Goal: Information Seeking & Learning: Learn about a topic

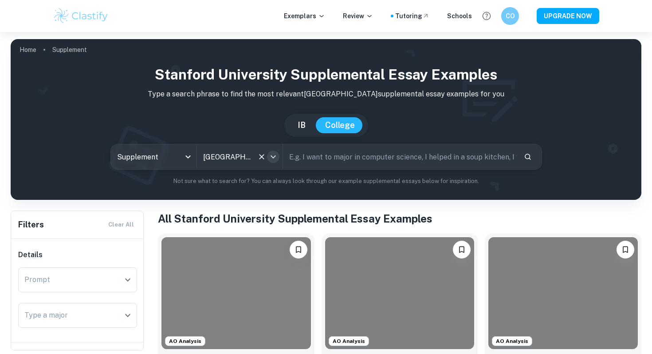
click at [274, 157] on icon "Open" at bounding box center [273, 156] width 5 height 3
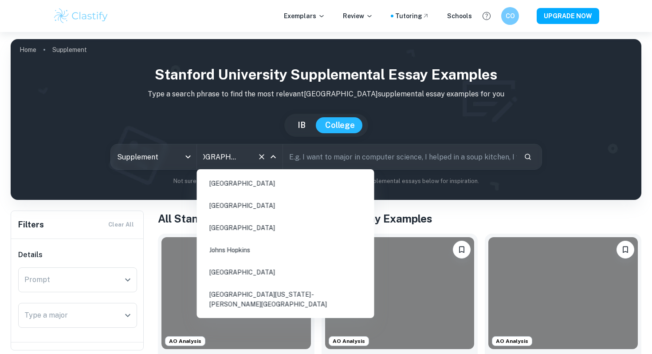
scroll to position [175, 0]
click at [256, 185] on li "[GEOGRAPHIC_DATA]" at bounding box center [286, 185] width 170 height 20
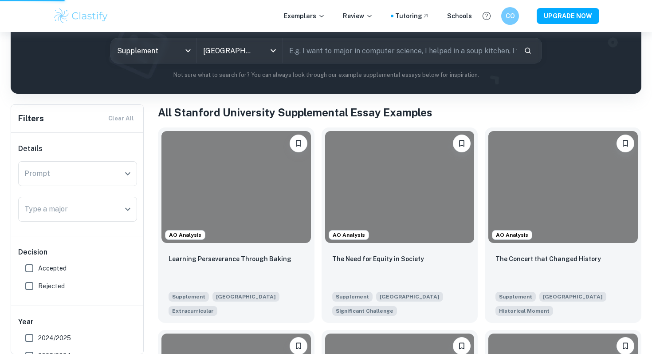
scroll to position [113, 0]
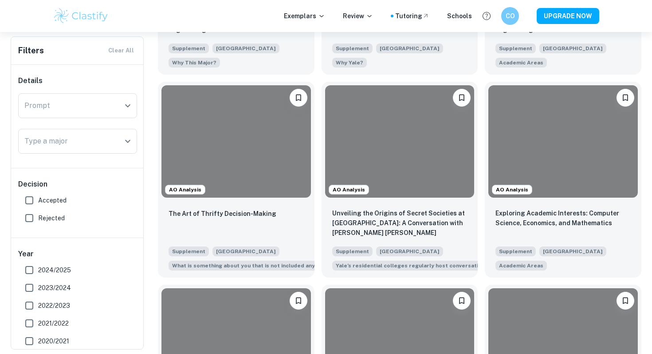
scroll to position [357, 0]
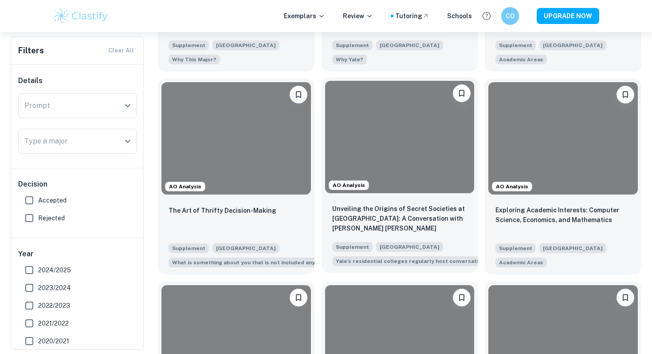
click at [397, 162] on div at bounding box center [399, 137] width 149 height 112
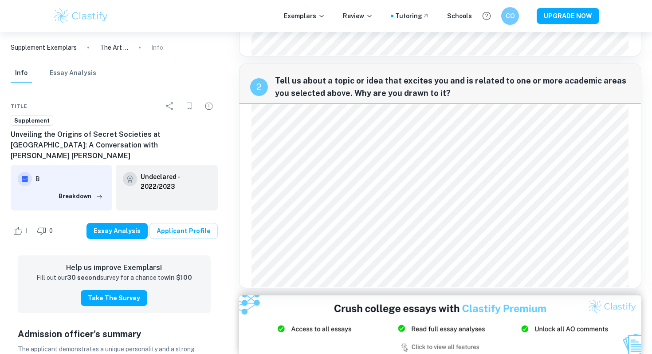
scroll to position [110, 0]
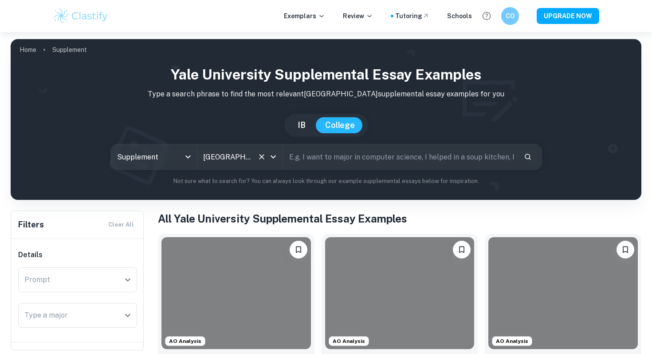
click at [273, 161] on icon "Open" at bounding box center [273, 156] width 11 height 11
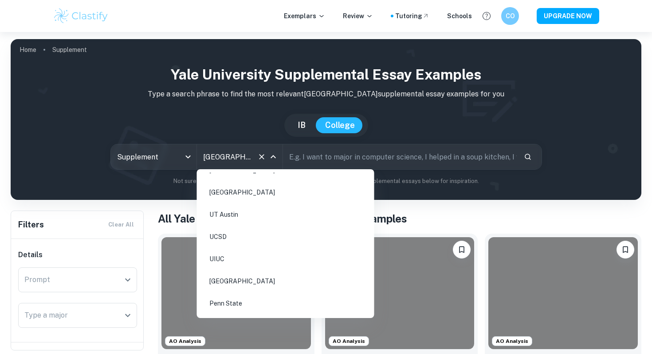
scroll to position [377, 0]
click at [247, 204] on li "UT Austin" at bounding box center [286, 214] width 170 height 20
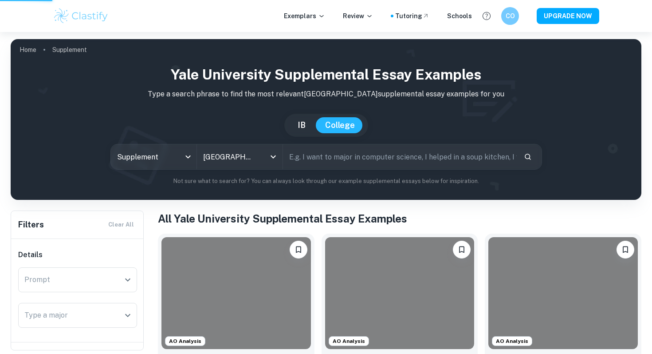
type input "UT Austin"
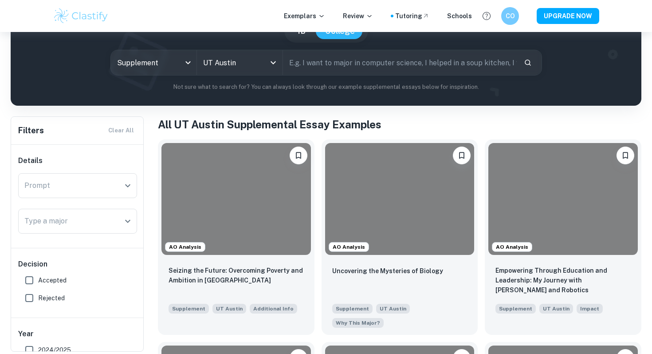
scroll to position [96, 0]
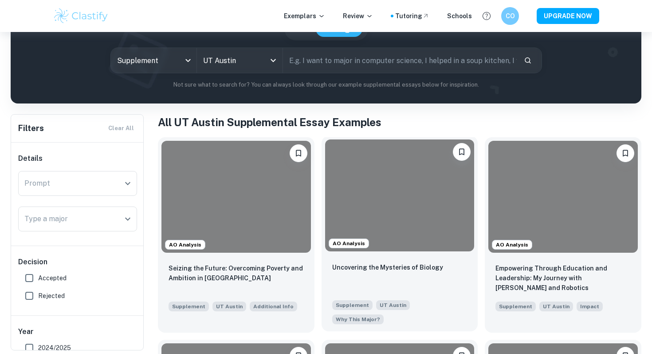
click at [378, 234] on div at bounding box center [399, 195] width 149 height 112
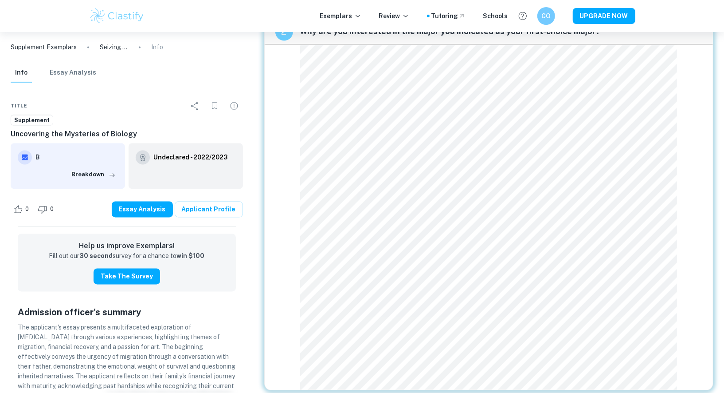
scroll to position [1067, 0]
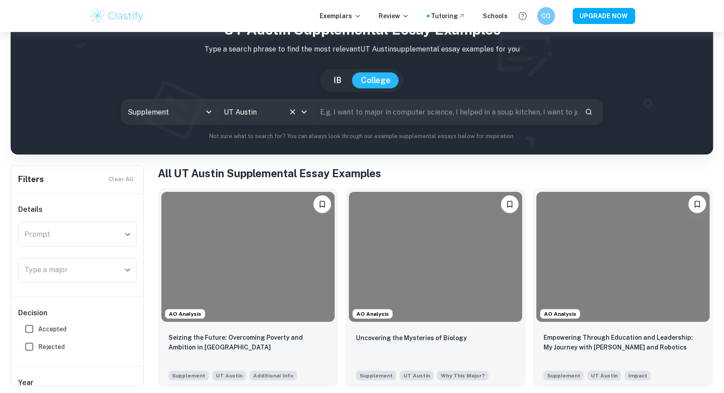
scroll to position [39, 0]
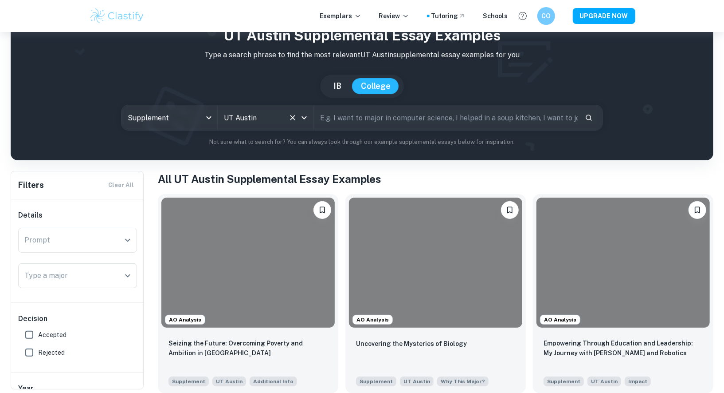
click at [307, 115] on icon "Open" at bounding box center [304, 117] width 11 height 11
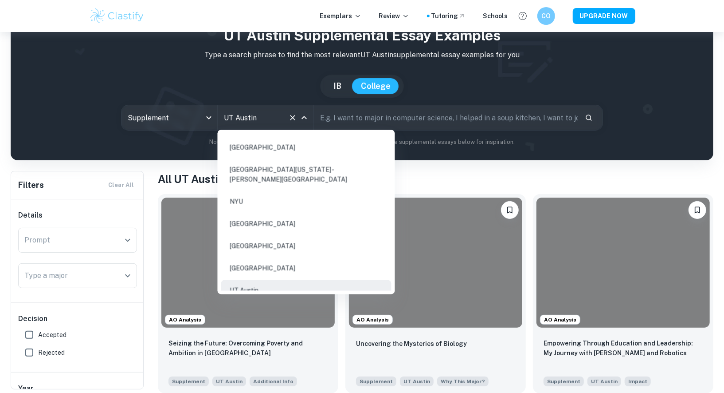
scroll to position [0, 0]
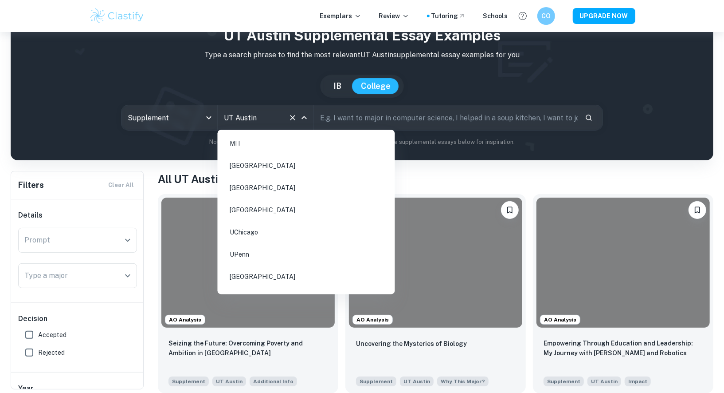
click at [273, 185] on li "[GEOGRAPHIC_DATA]" at bounding box center [306, 188] width 170 height 20
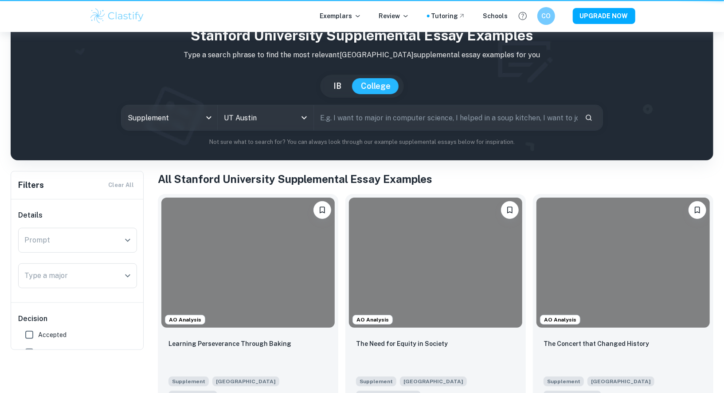
type input "[GEOGRAPHIC_DATA]"
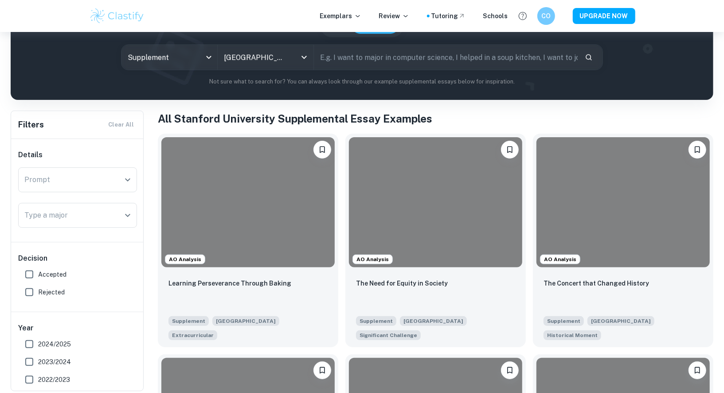
scroll to position [101, 0]
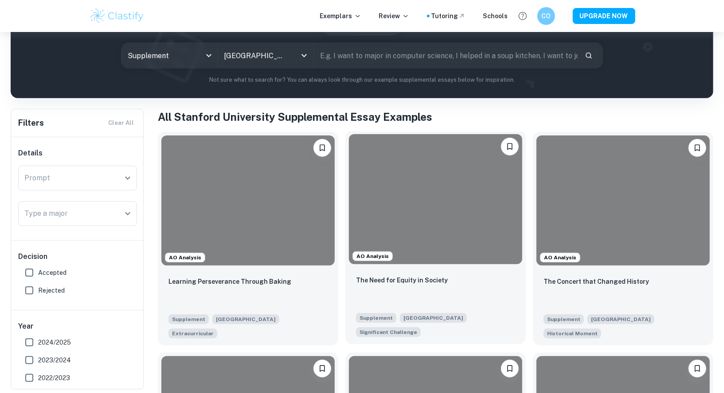
click at [436, 242] on div at bounding box center [435, 199] width 173 height 130
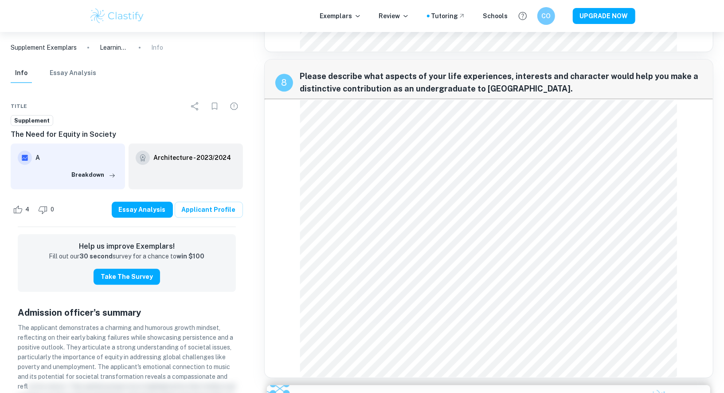
scroll to position [1340, 0]
